Goal: Contribute content: Contribute content

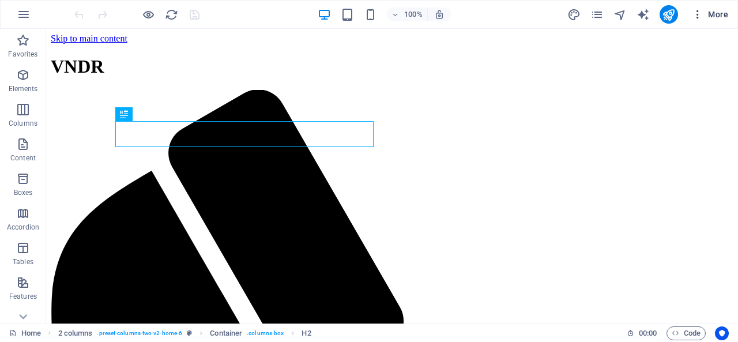
click at [708, 16] on span "More" at bounding box center [710, 15] width 36 height 12
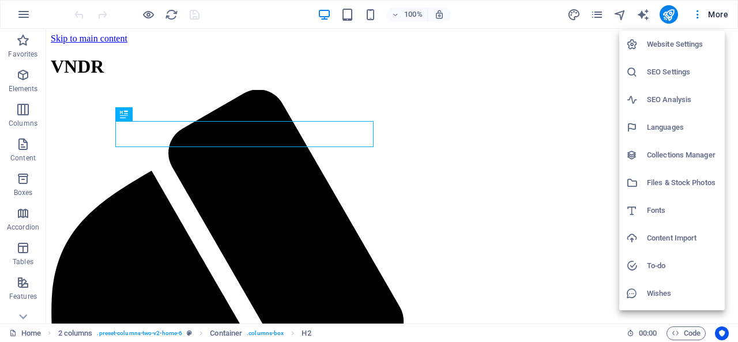
click at [664, 44] on h6 "Website Settings" at bounding box center [682, 44] width 71 height 14
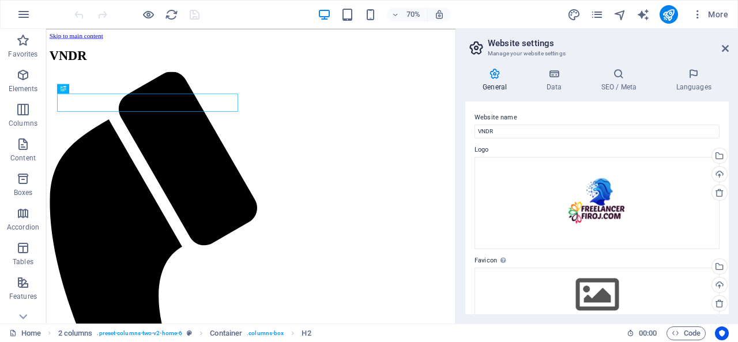
scroll to position [218, 0]
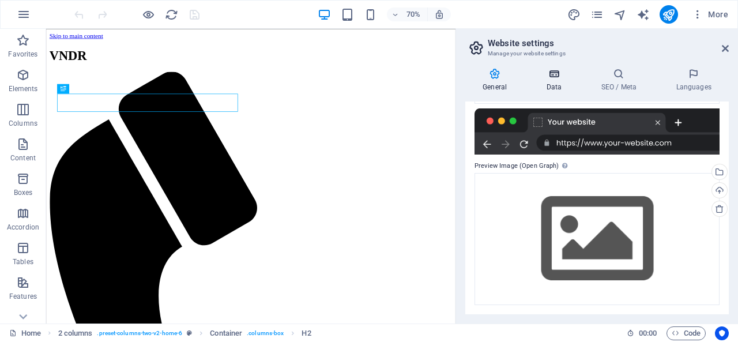
click at [567, 81] on h4 "Data" at bounding box center [556, 80] width 55 height 24
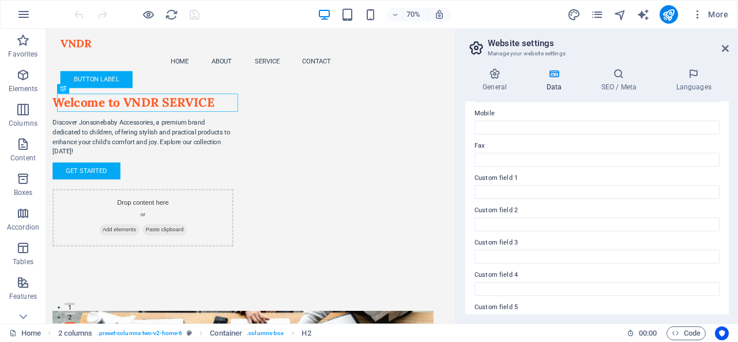
scroll to position [341, 0]
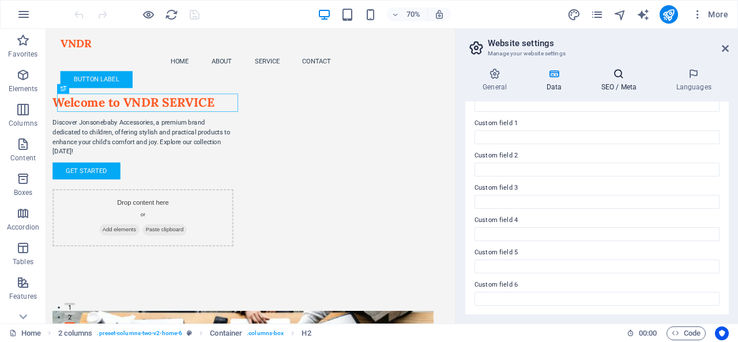
click at [616, 74] on icon at bounding box center [619, 74] width 70 height 12
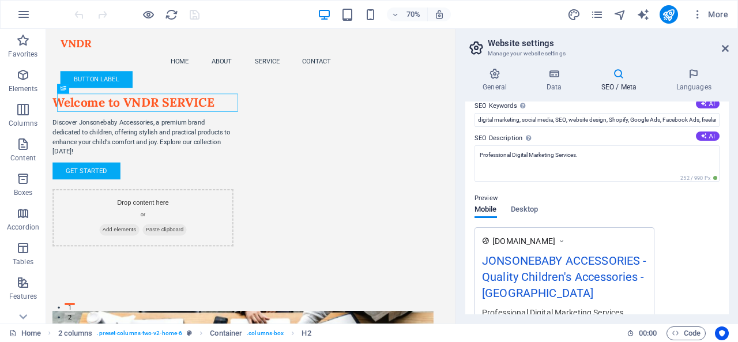
scroll to position [0, 0]
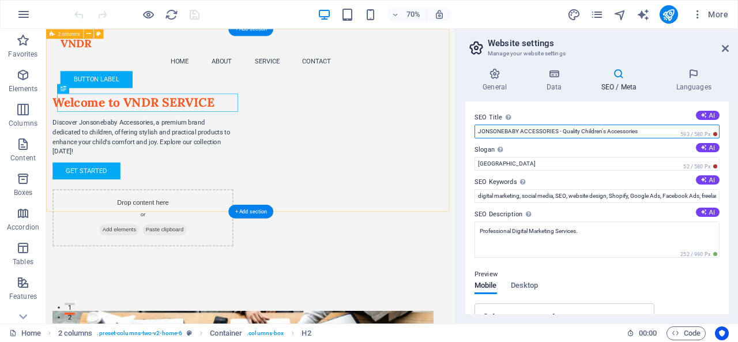
drag, startPoint x: 603, startPoint y: 159, endPoint x: 610, endPoint y: 173, distance: 16.0
click at [590, 137] on input "JONSONEBABY ACCESSORIES - Quality Children's Accessories" at bounding box center [597, 132] width 245 height 14
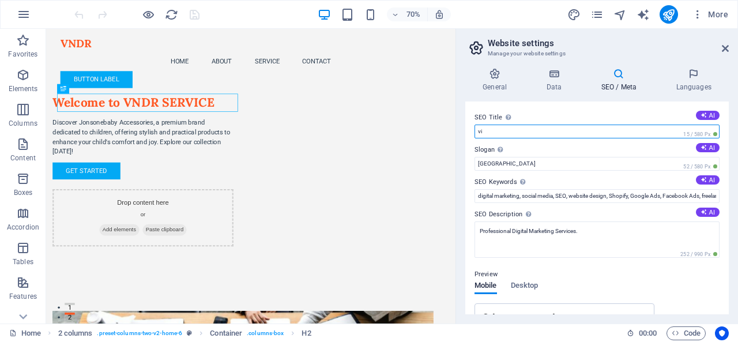
type input "v"
type input "VNDR SERVICE FOR ALON"
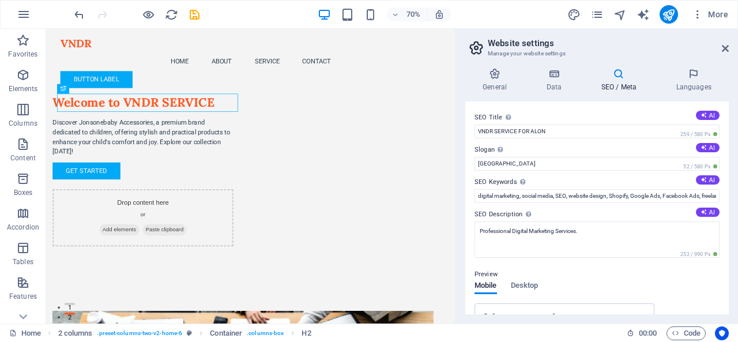
click at [622, 81] on h4 "SEO / Meta" at bounding box center [621, 80] width 75 height 24
click at [548, 73] on icon at bounding box center [554, 74] width 50 height 12
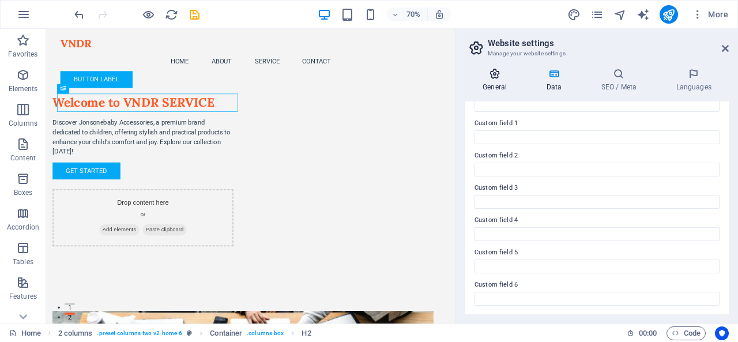
click at [497, 81] on h4 "General" at bounding box center [496, 80] width 63 height 24
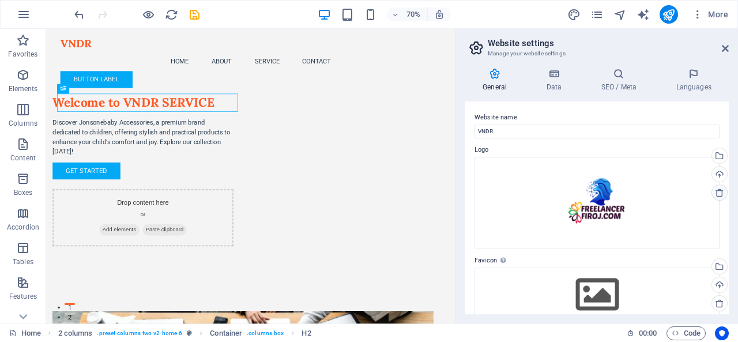
click at [718, 192] on icon at bounding box center [719, 192] width 9 height 9
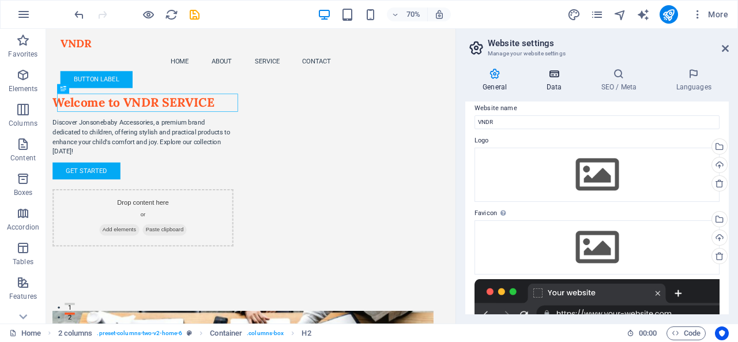
scroll to position [7, 0]
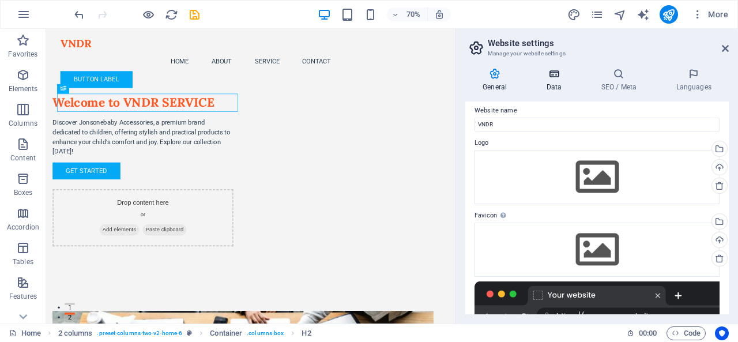
click at [554, 78] on icon at bounding box center [554, 74] width 50 height 12
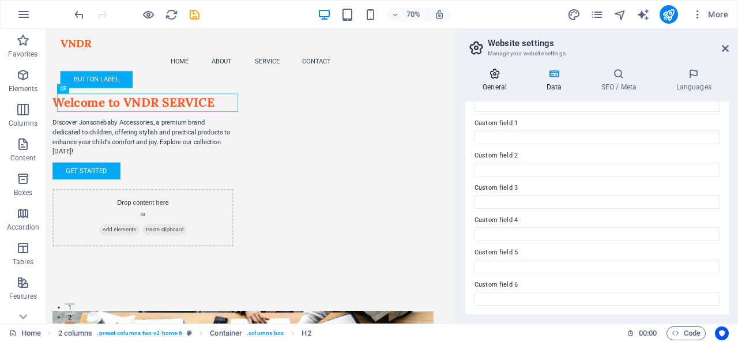
click at [502, 73] on icon at bounding box center [494, 74] width 59 height 12
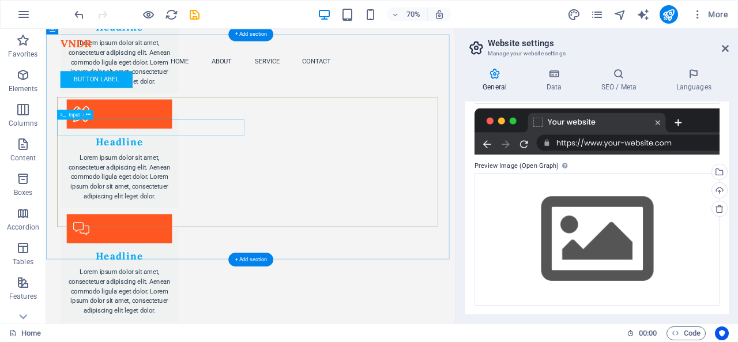
scroll to position [1743, 0]
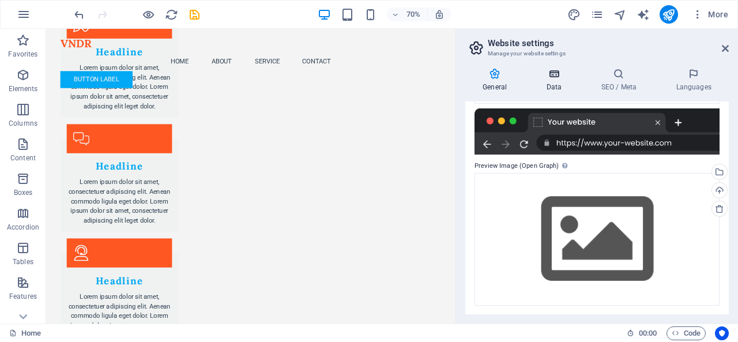
click at [555, 80] on h4 "Data" at bounding box center [556, 80] width 55 height 24
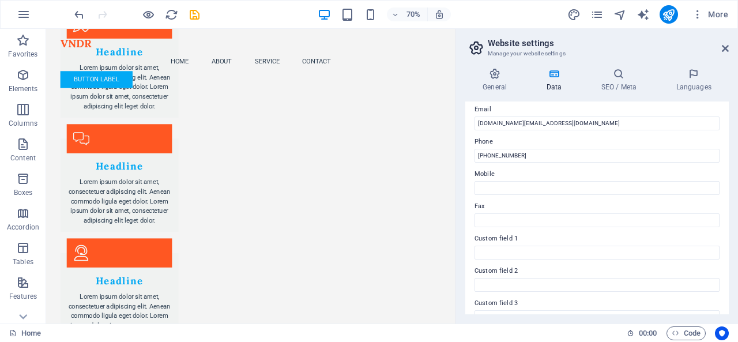
scroll to position [168, 0]
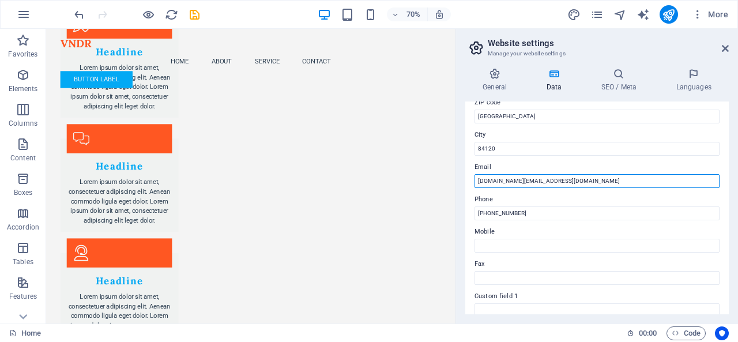
click at [638, 182] on input "[DOMAIN_NAME][EMAIL_ADDRESS][DOMAIN_NAME]" at bounding box center [597, 181] width 245 height 14
drag, startPoint x: 701, startPoint y: 211, endPoint x: 426, endPoint y: 250, distance: 278.3
click at [634, 185] on input "[DOMAIN_NAME][EMAIL_ADDRESS][DOMAIN_NAME]" at bounding box center [597, 181] width 245 height 14
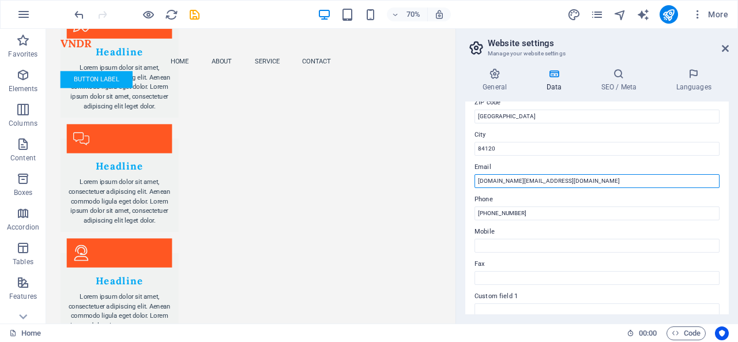
drag, startPoint x: 646, startPoint y: 182, endPoint x: 472, endPoint y: 182, distance: 174.7
click at [472, 182] on div "Contact data for this website. This can be used everywhere on the website and w…" at bounding box center [597, 207] width 264 height 213
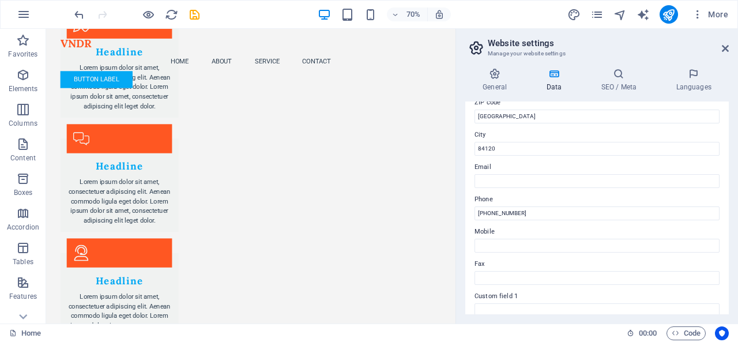
click at [544, 165] on label "Email" at bounding box center [597, 167] width 245 height 14
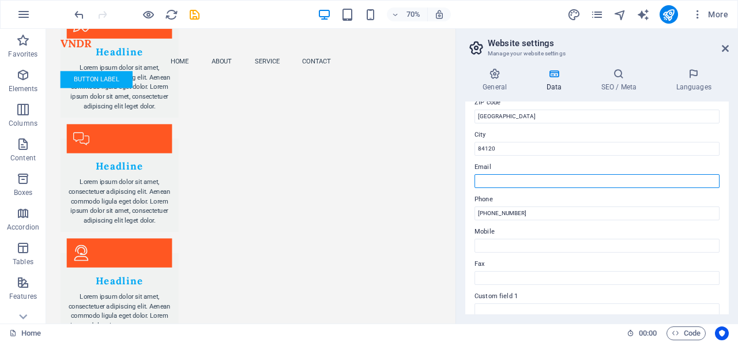
click at [544, 174] on input "Email" at bounding box center [597, 181] width 245 height 14
click at [511, 179] on input "Email" at bounding box center [597, 181] width 245 height 14
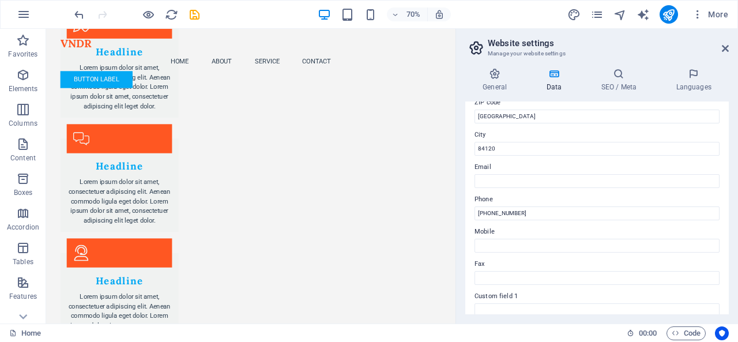
click at [524, 166] on label "Email" at bounding box center [597, 167] width 245 height 14
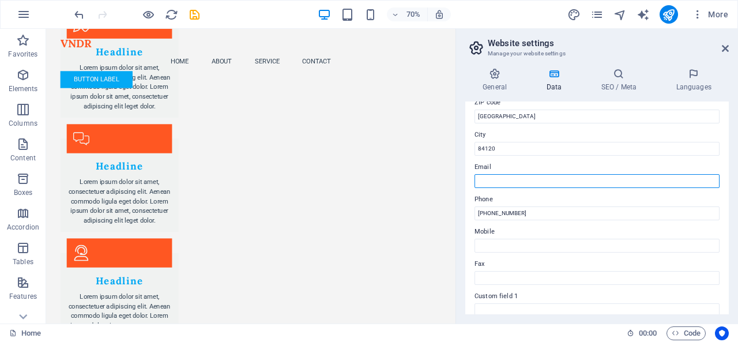
click at [524, 174] on input "Email" at bounding box center [597, 181] width 245 height 14
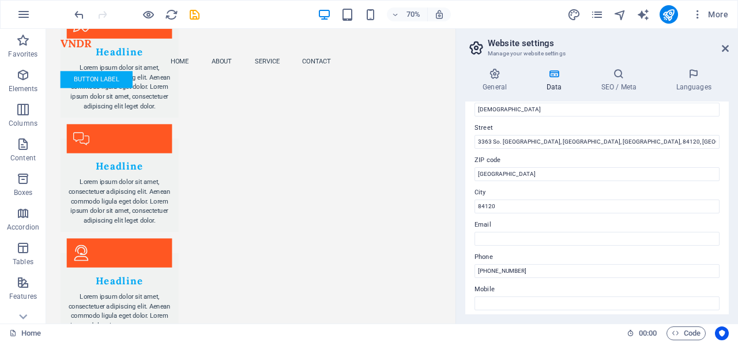
click at [469, 129] on div "Contact data for this website. This can be used everywhere on the website and w…" at bounding box center [597, 207] width 264 height 213
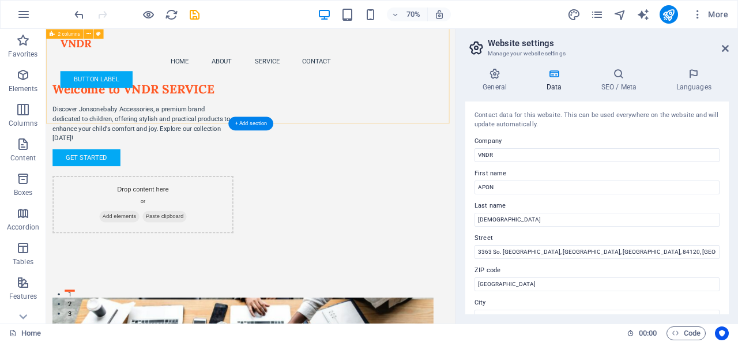
scroll to position [0, 0]
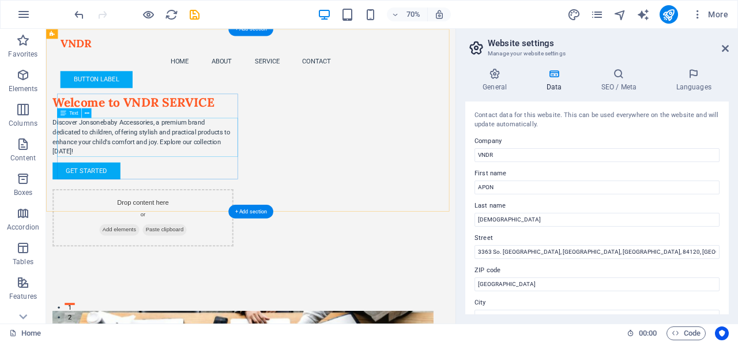
click at [195, 162] on div "Discover Jonsonebaby Accessories, a premium brand dedicated to children, offeri…" at bounding box center [184, 183] width 258 height 55
click at [200, 168] on div "Discover Jonsonebaby Accessories, a premium brand dedicated to children, offeri…" at bounding box center [184, 183] width 258 height 55
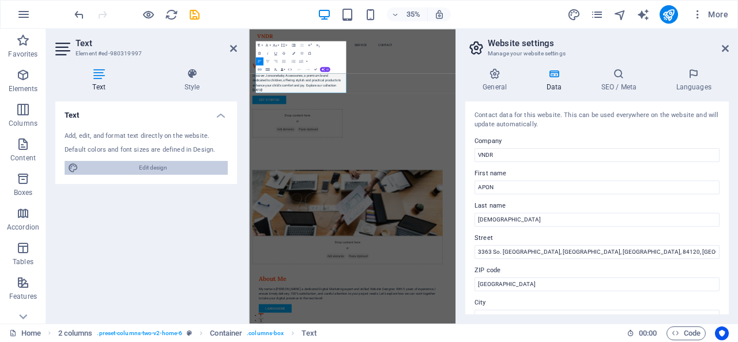
click at [171, 169] on span "Edit design" at bounding box center [153, 168] width 142 height 14
select select "px"
select select "200"
select select "px"
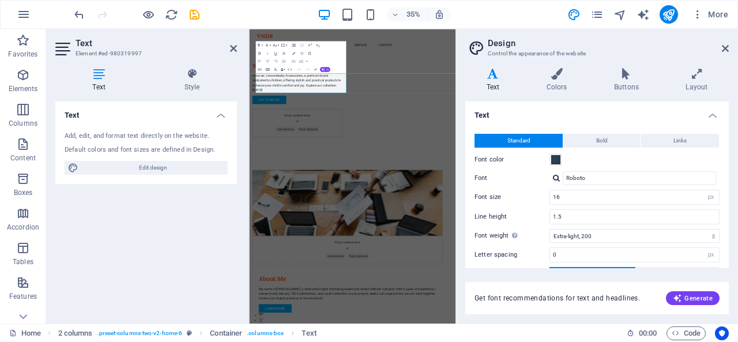
click at [121, 146] on div "Default colors and font sizes are defined in Design." at bounding box center [146, 150] width 163 height 10
click at [310, 59] on div "Paragraph Format Normal Heading 1 Heading 2 Heading 3 Heading 4 Heading 5 Headi…" at bounding box center [300, 57] width 91 height 32
click at [385, 168] on p "Discover Jonsonebaby Accessories, a premium brand dedicated to children, offeri…" at bounding box center [387, 183] width 258 height 55
click at [396, 238] on div "Get Started" at bounding box center [387, 232] width 258 height 24
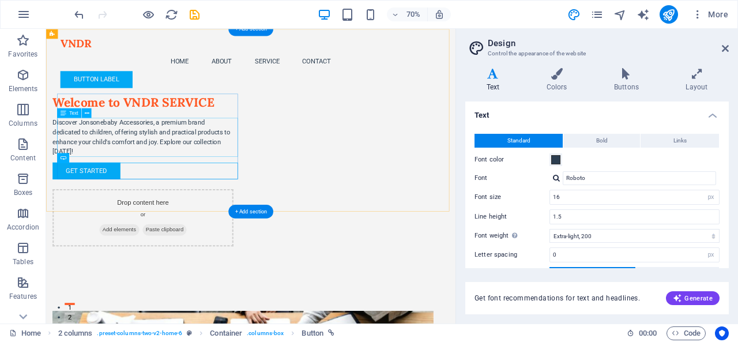
click at [130, 182] on div "Discover Jonsonebaby Accessories, a premium brand dedicated to children, offeri…" at bounding box center [184, 183] width 258 height 55
click at [201, 182] on div "Discover Jonsonebaby Accessories, a premium brand dedicated to children, offeri…" at bounding box center [184, 183] width 258 height 55
click at [202, 182] on div "Discover Jonsonebaby Accessories, a premium brand dedicated to children, offeri…" at bounding box center [184, 183] width 258 height 55
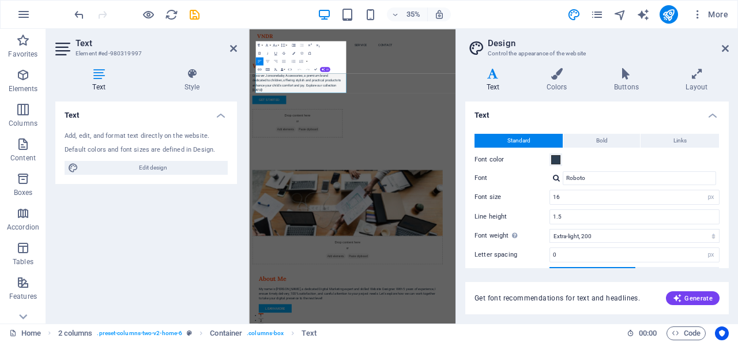
scroll to position [93, 0]
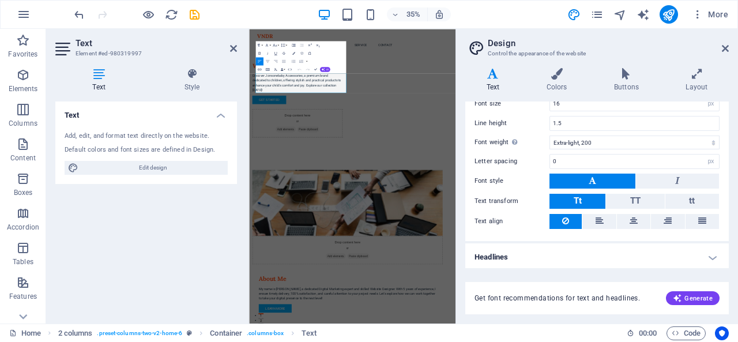
click at [519, 253] on h4 "Headlines" at bounding box center [597, 257] width 264 height 28
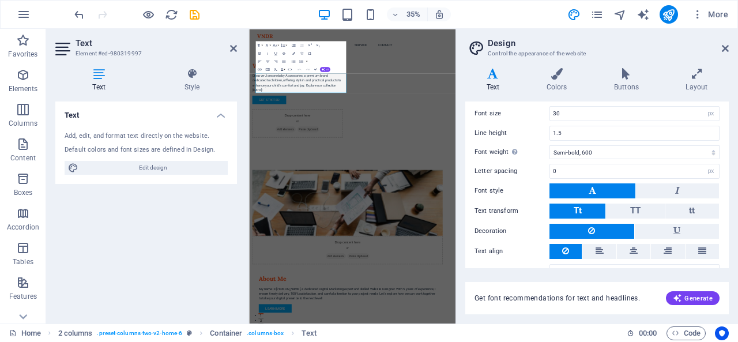
scroll to position [336, 0]
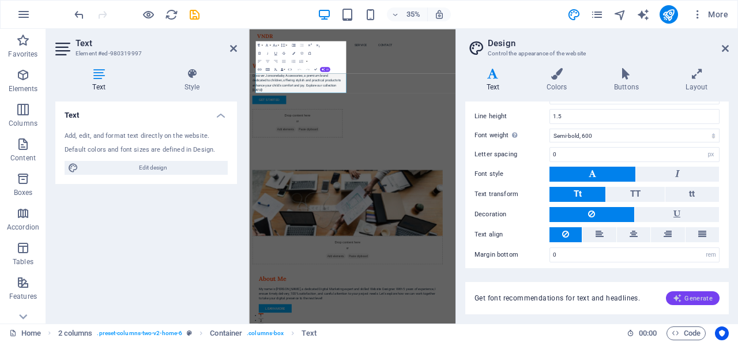
click at [691, 299] on span "Generate" at bounding box center [693, 298] width 40 height 9
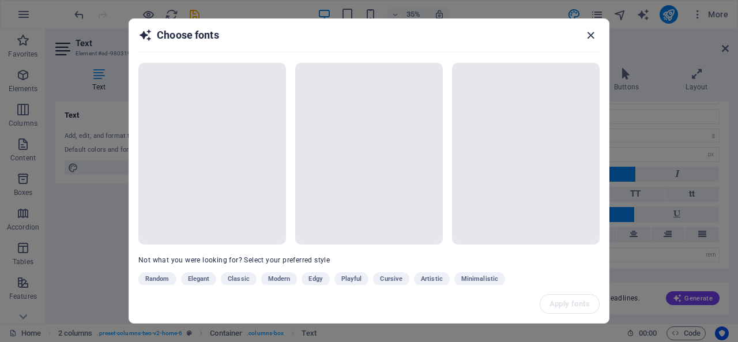
click at [591, 34] on icon "button" at bounding box center [590, 35] width 13 height 13
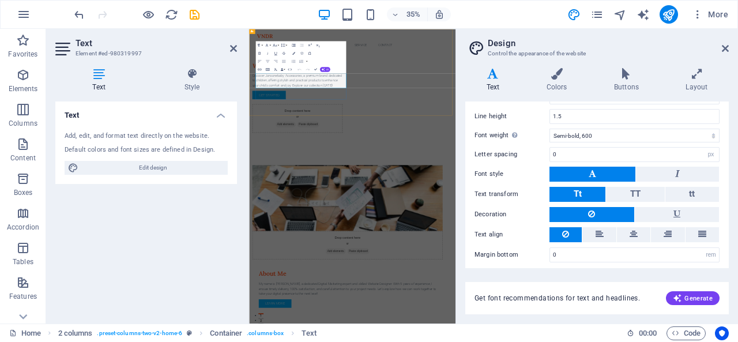
click at [422, 175] on p "Discover Jonsonebaby Accessories, a premium brand dedicated to children, offeri…" at bounding box center [387, 177] width 258 height 42
click at [309, 48] on button "Superscript" at bounding box center [309, 45] width 7 height 8
click at [728, 47] on icon at bounding box center [725, 48] width 7 height 9
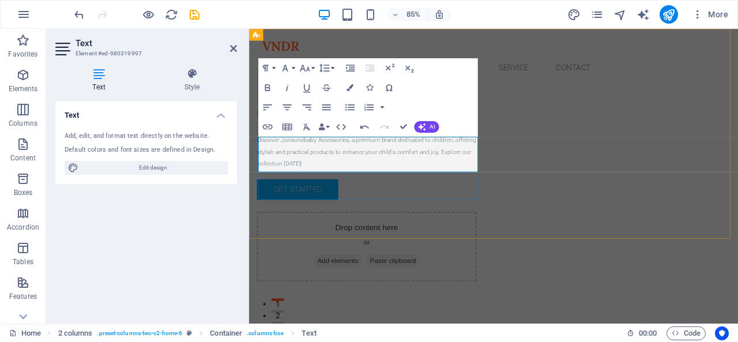
click at [412, 171] on sup "Discover Jonsonebaby Accessories, a premium brand dedicated to children, offeri…" at bounding box center [387, 174] width 258 height 36
click at [434, 177] on sup "Discover Jonsonebaby Accessories, a premium brand dedicated to children, offeri…" at bounding box center [387, 174] width 258 height 36
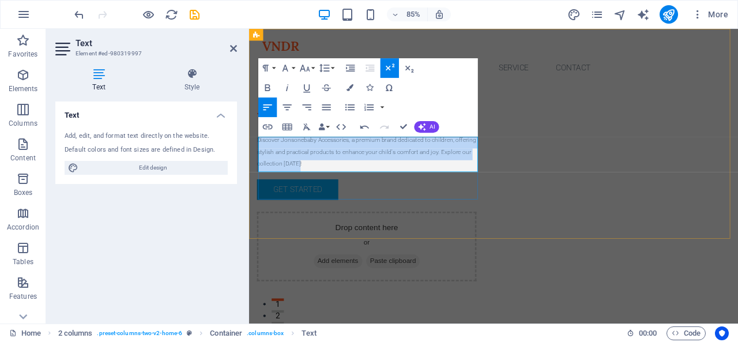
click at [434, 177] on sup "Discover Jonsonebaby Accessories, a premium brand dedicated to children, offeri…" at bounding box center [387, 174] width 258 height 36
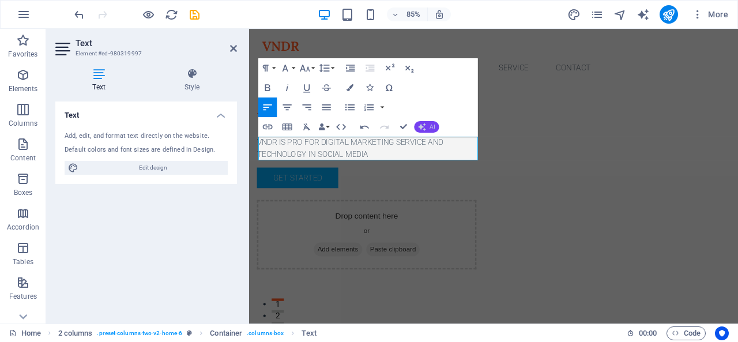
click at [437, 126] on button "AI" at bounding box center [426, 127] width 25 height 12
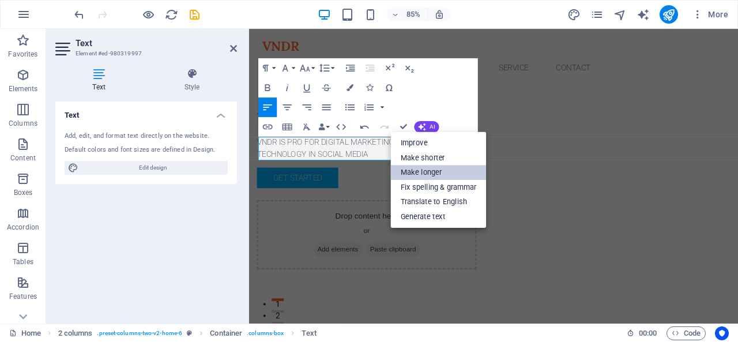
click at [442, 170] on link "Make longer" at bounding box center [439, 172] width 96 height 14
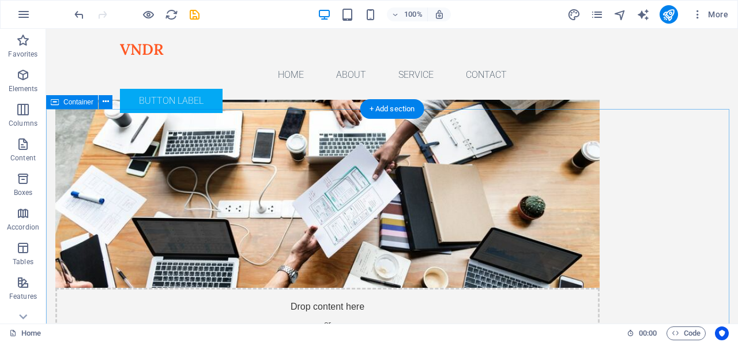
scroll to position [0, 0]
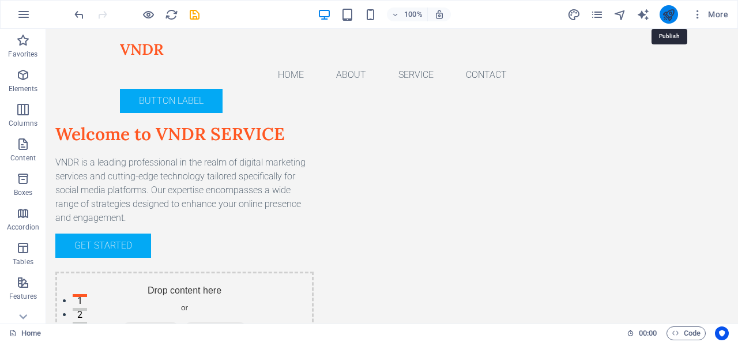
click at [665, 16] on icon "publish" at bounding box center [668, 14] width 13 height 13
checkbox input "false"
click at [697, 14] on icon "button" at bounding box center [698, 15] width 12 height 12
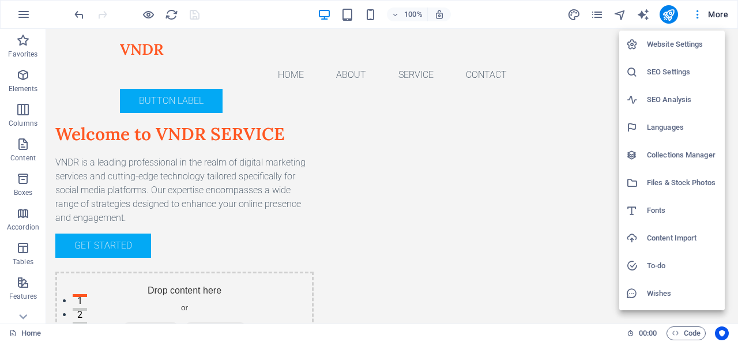
click at [718, 17] on div at bounding box center [369, 171] width 738 height 342
